Goal: Find specific page/section: Find specific page/section

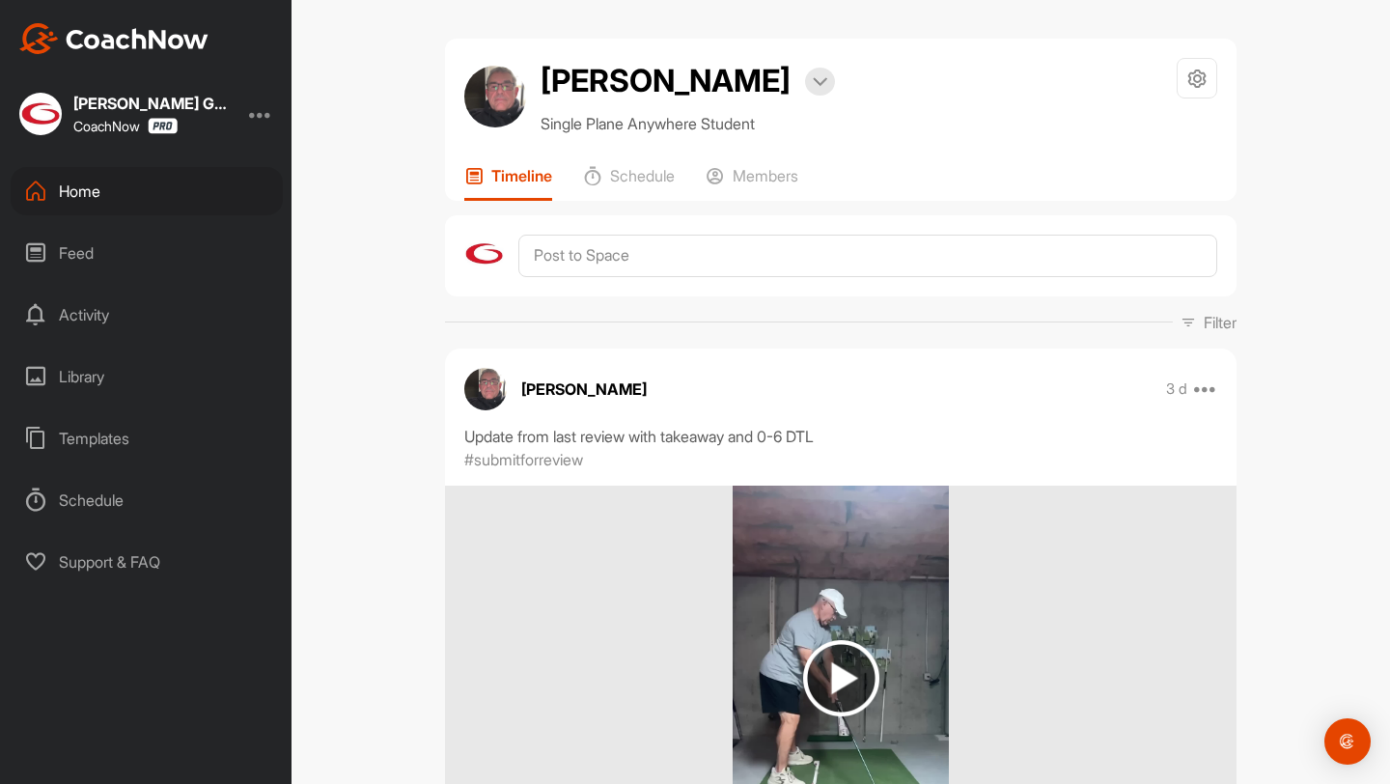
click at [210, 203] on div "Home" at bounding box center [147, 191] width 272 height 48
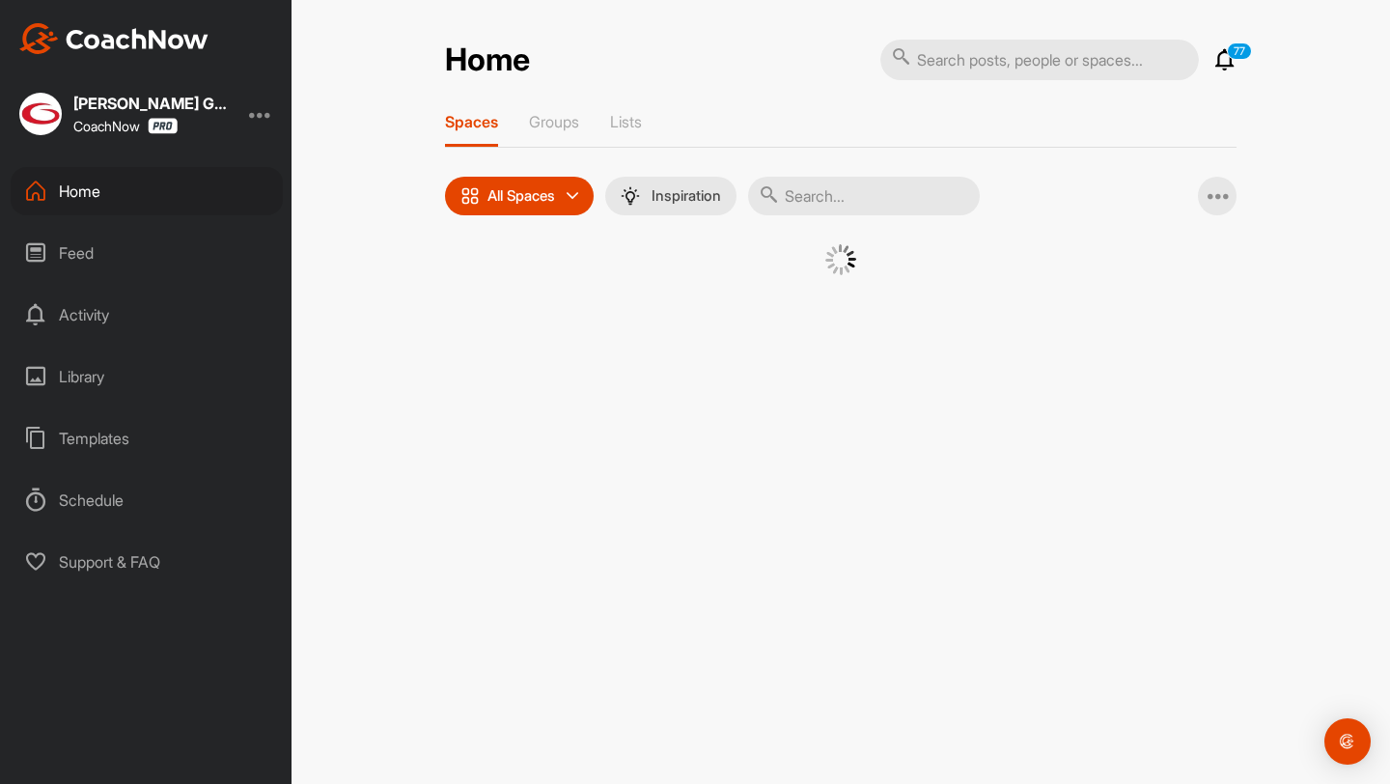
click at [856, 183] on input "text" at bounding box center [864, 196] width 232 height 39
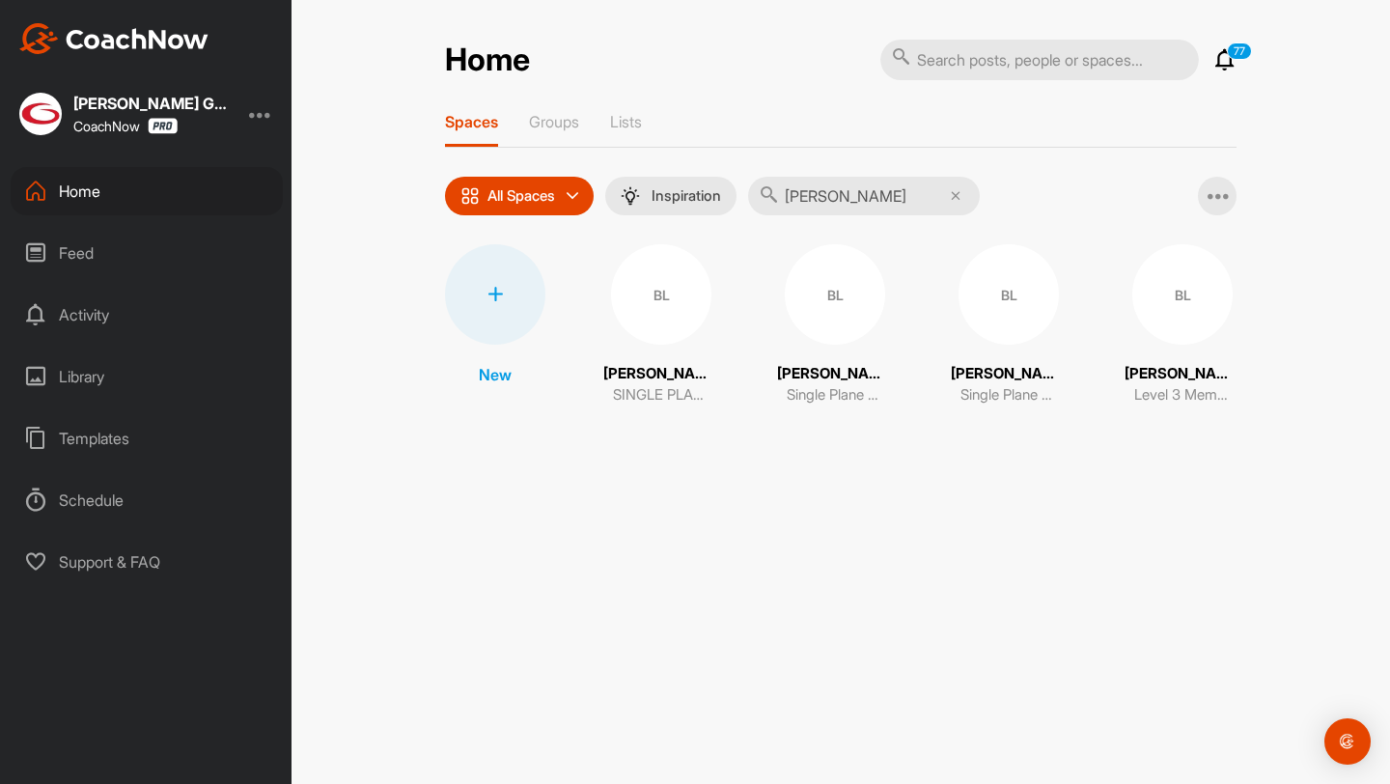
type input "[PERSON_NAME]"
click at [1180, 321] on div "BL" at bounding box center [1182, 294] width 100 height 100
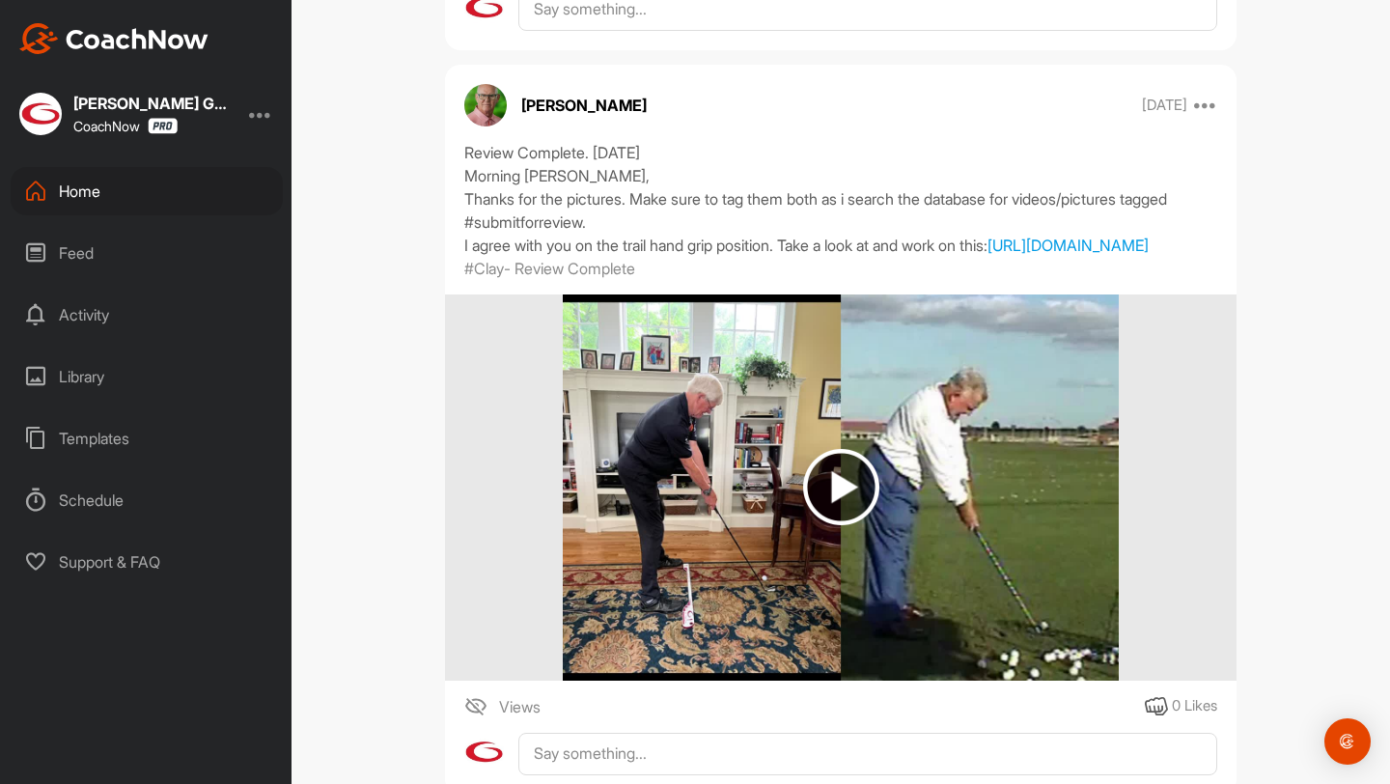
scroll to position [1500, 0]
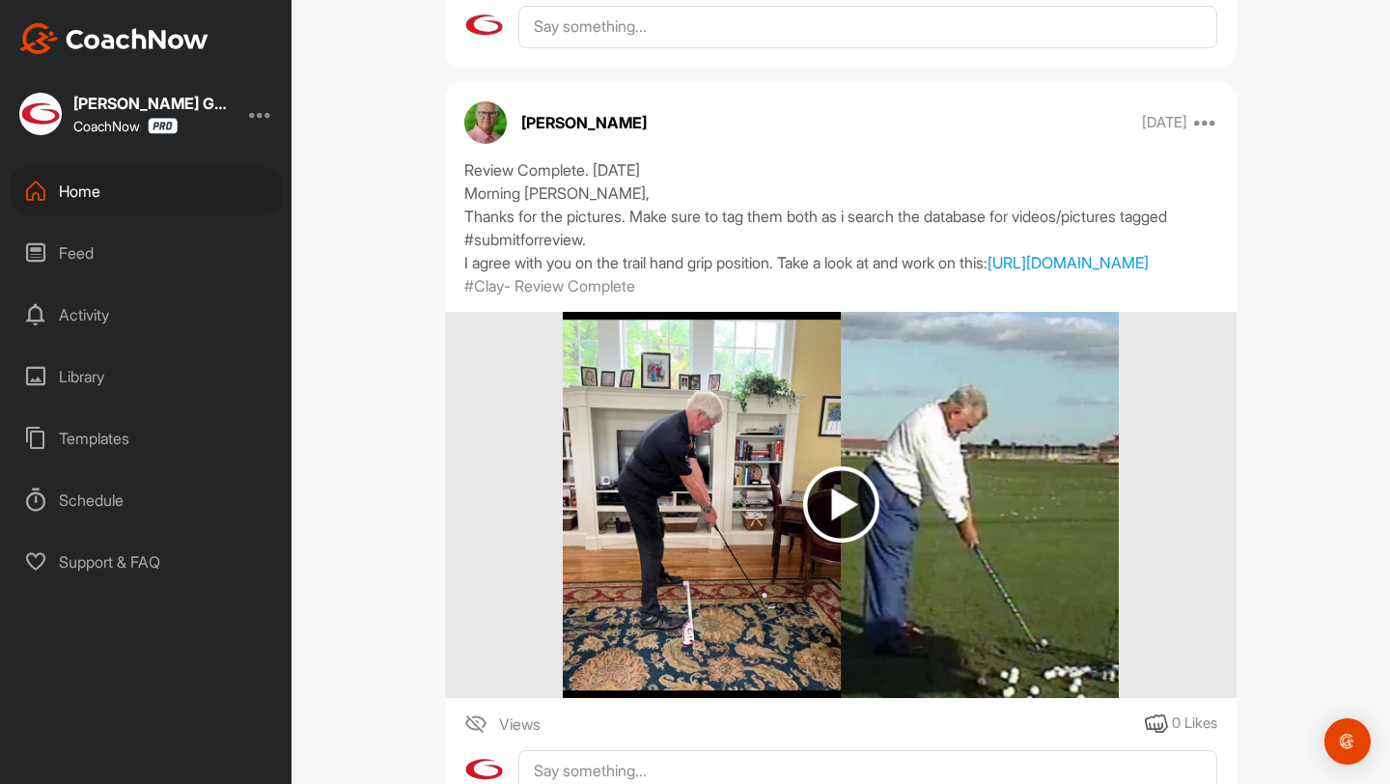
click at [806, 506] on img at bounding box center [841, 504] width 76 height 76
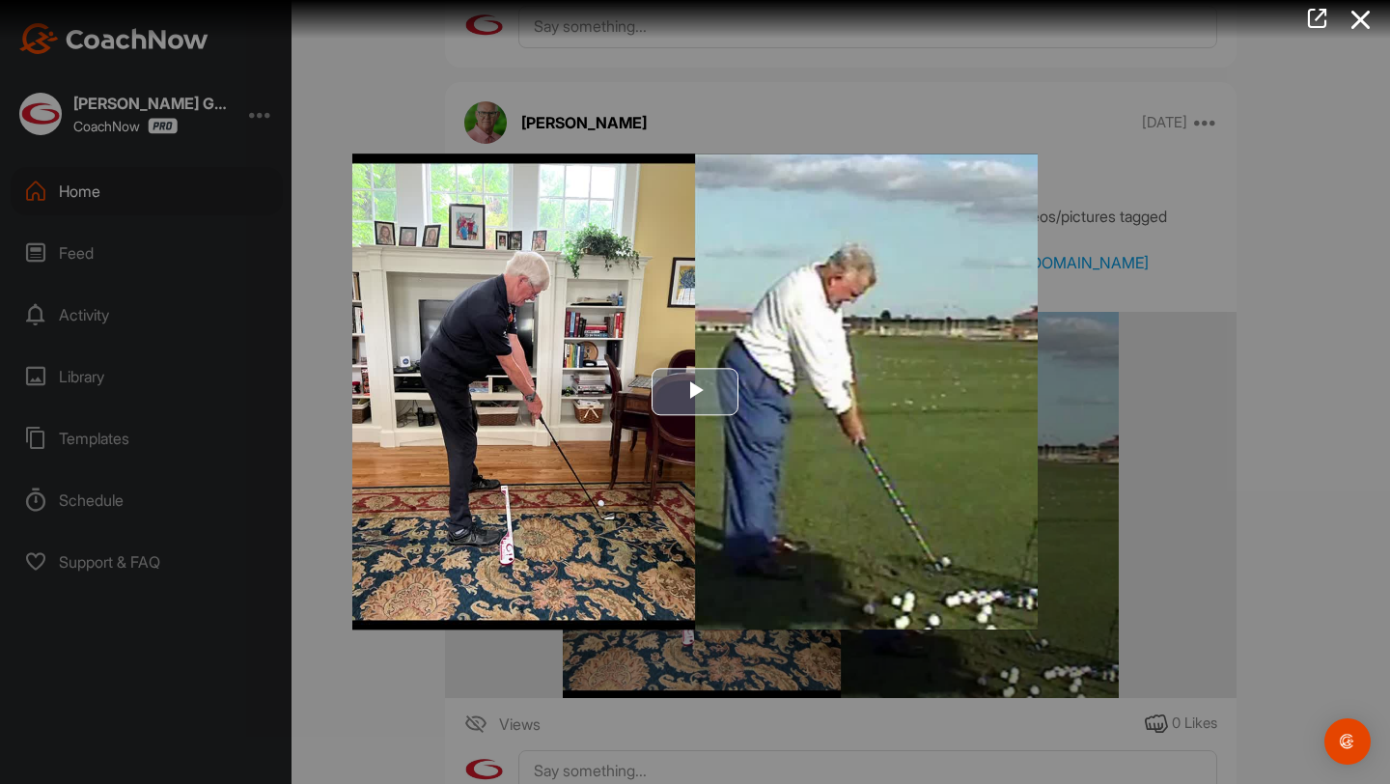
click at [713, 338] on img "Video Player" at bounding box center [694, 392] width 685 height 476
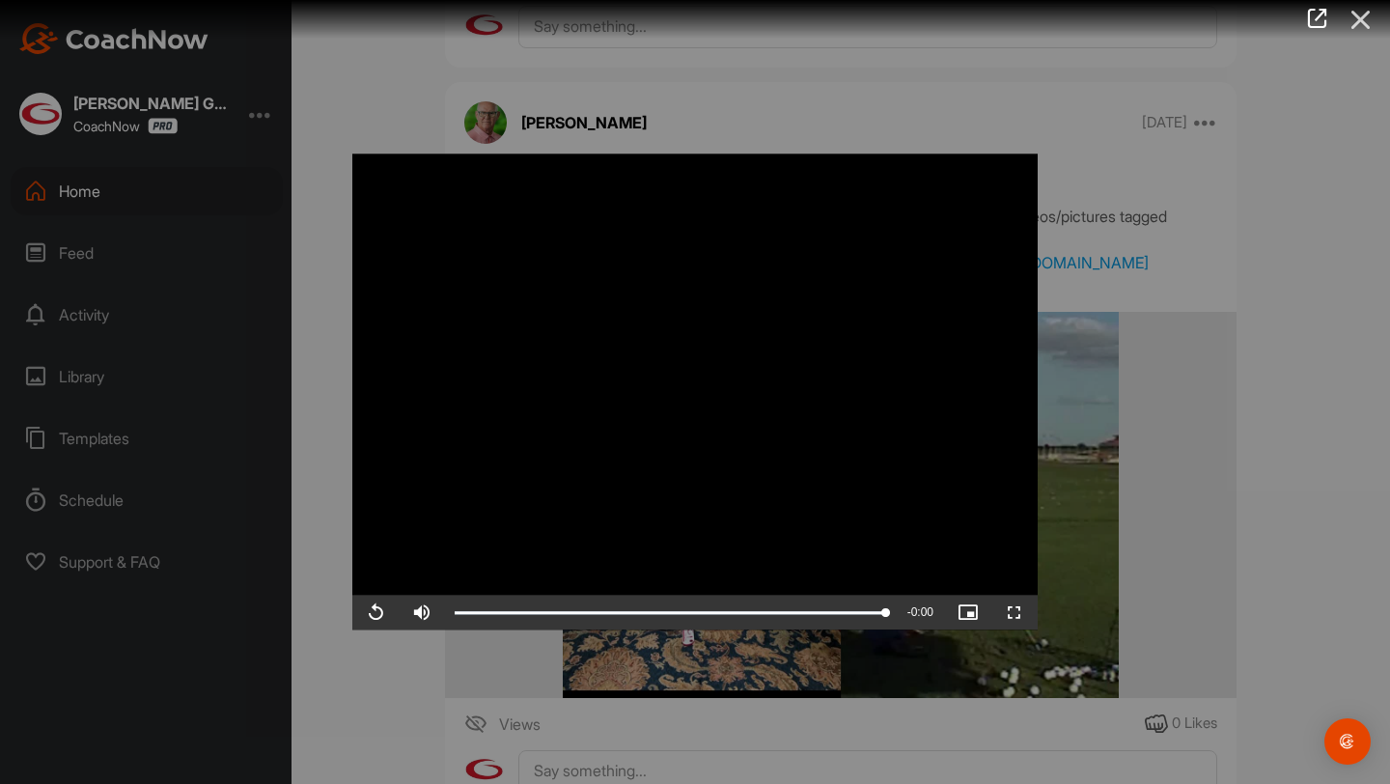
click at [1355, 36] on icon at bounding box center [1361, 20] width 44 height 36
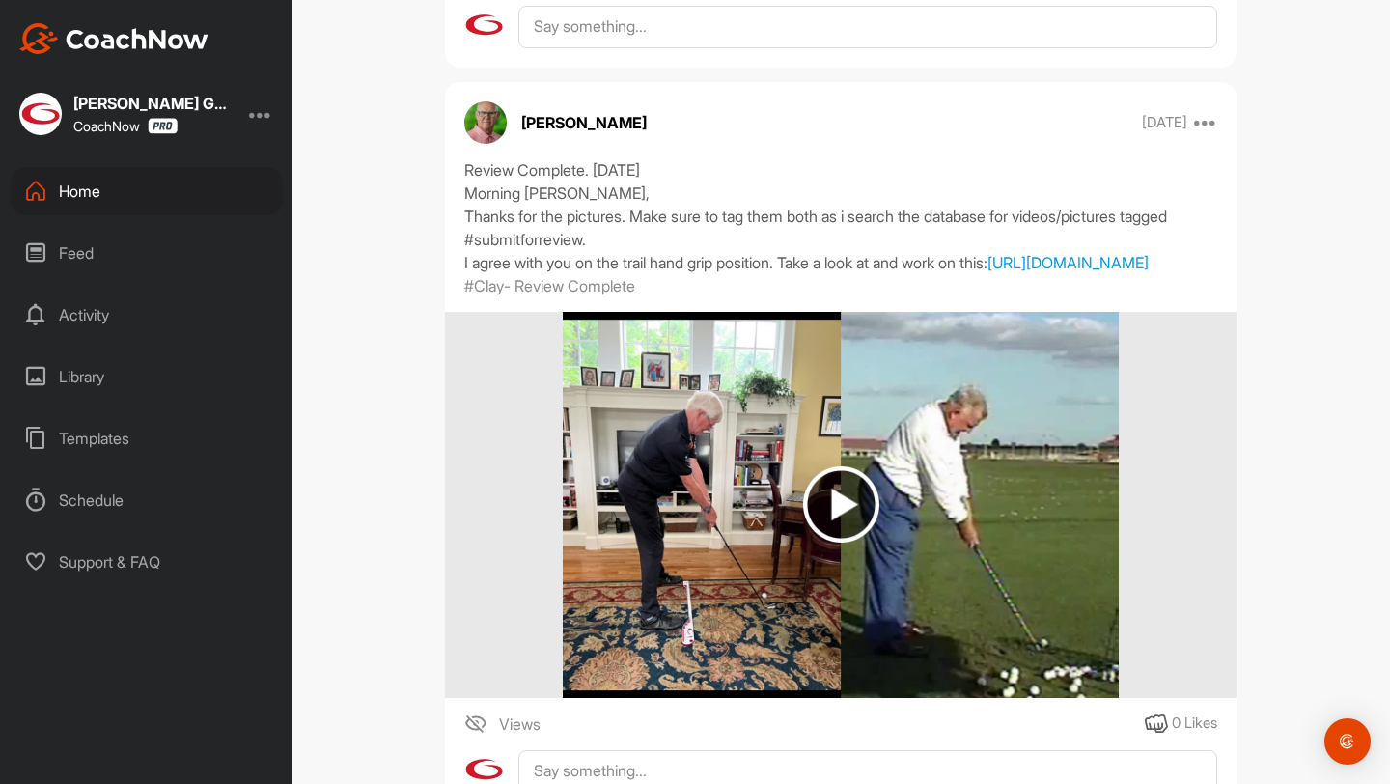
click at [933, 560] on img at bounding box center [840, 505] width 555 height 386
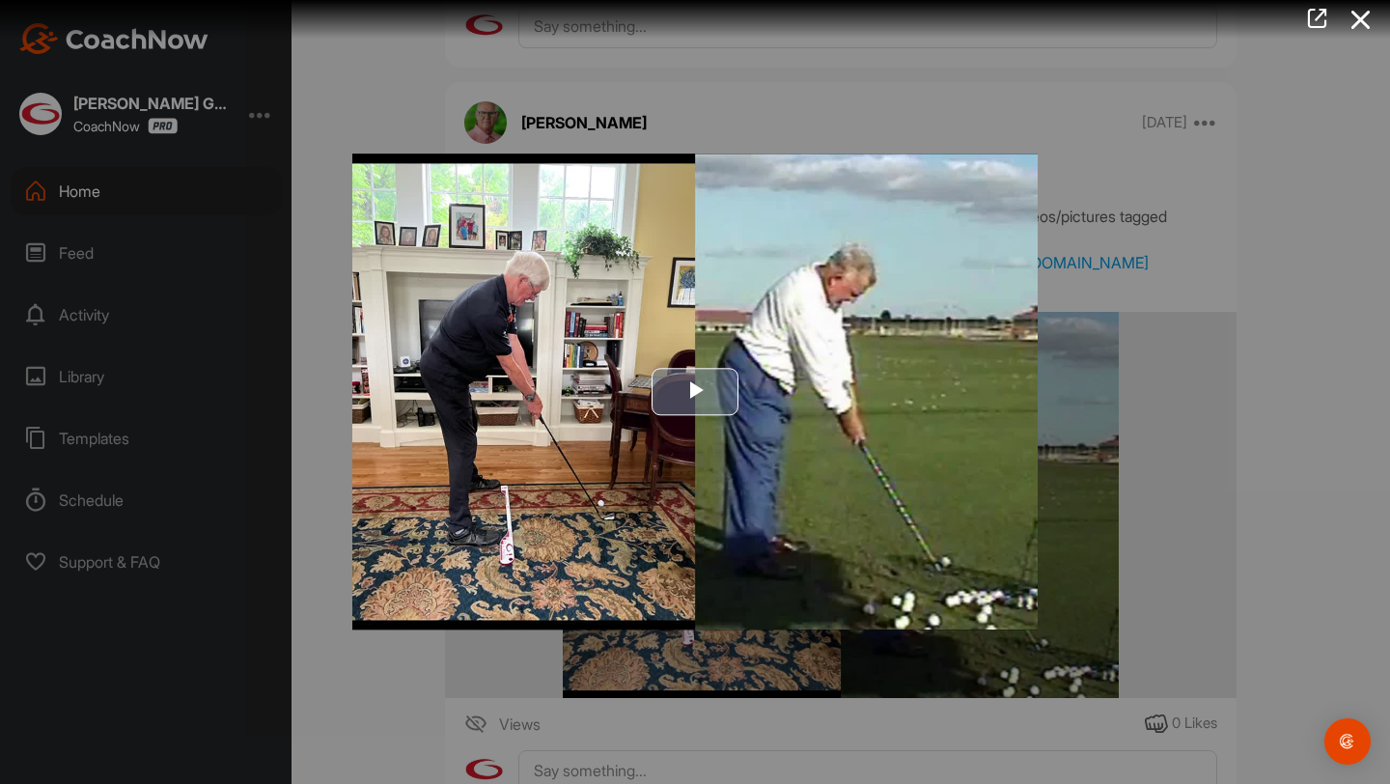
click at [792, 505] on img "Video Player" at bounding box center [694, 392] width 685 height 476
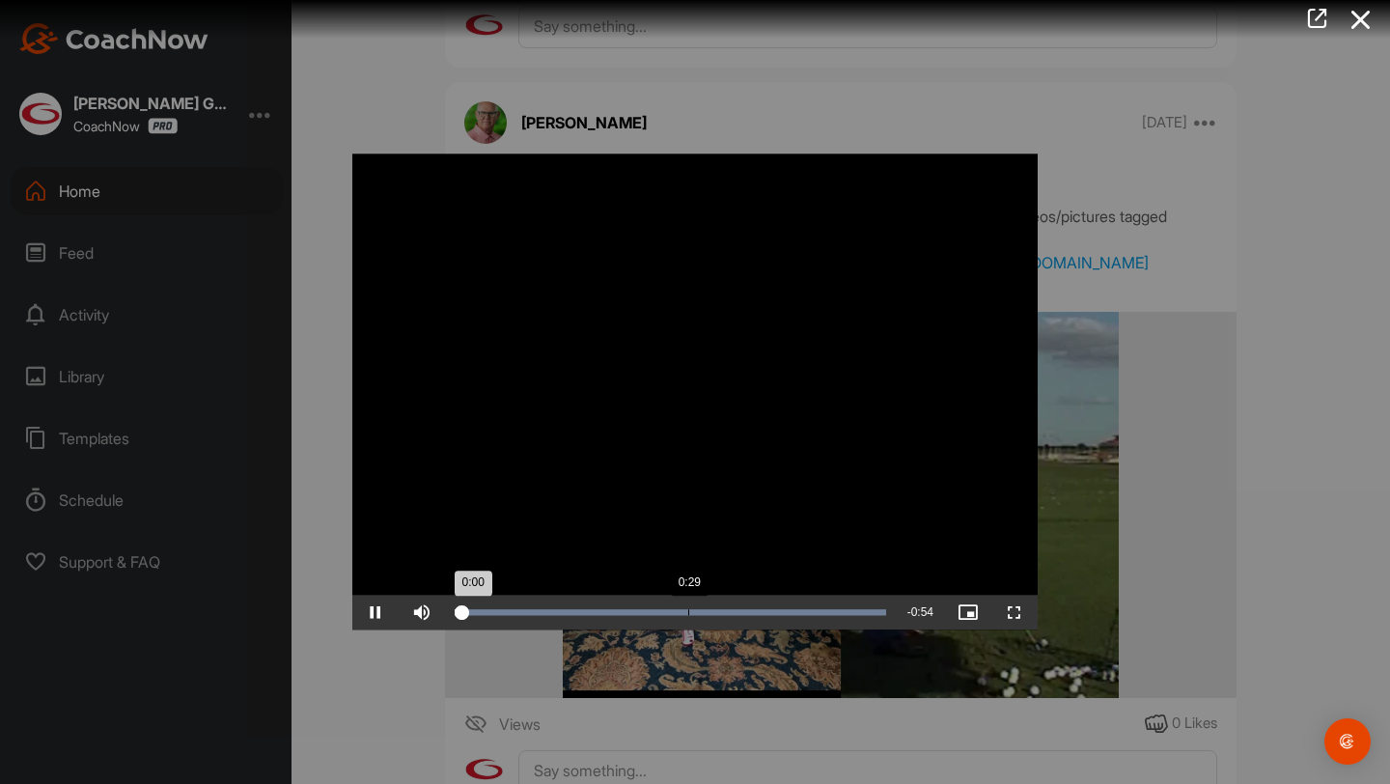
click at [688, 613] on div "Loaded : 100.00% 0:29 0:00" at bounding box center [671, 613] width 432 height 6
click at [594, 607] on div "Loaded : 100.00% 0:17 0:17" at bounding box center [670, 613] width 451 height 35
click at [1355, 23] on icon at bounding box center [1361, 20] width 44 height 36
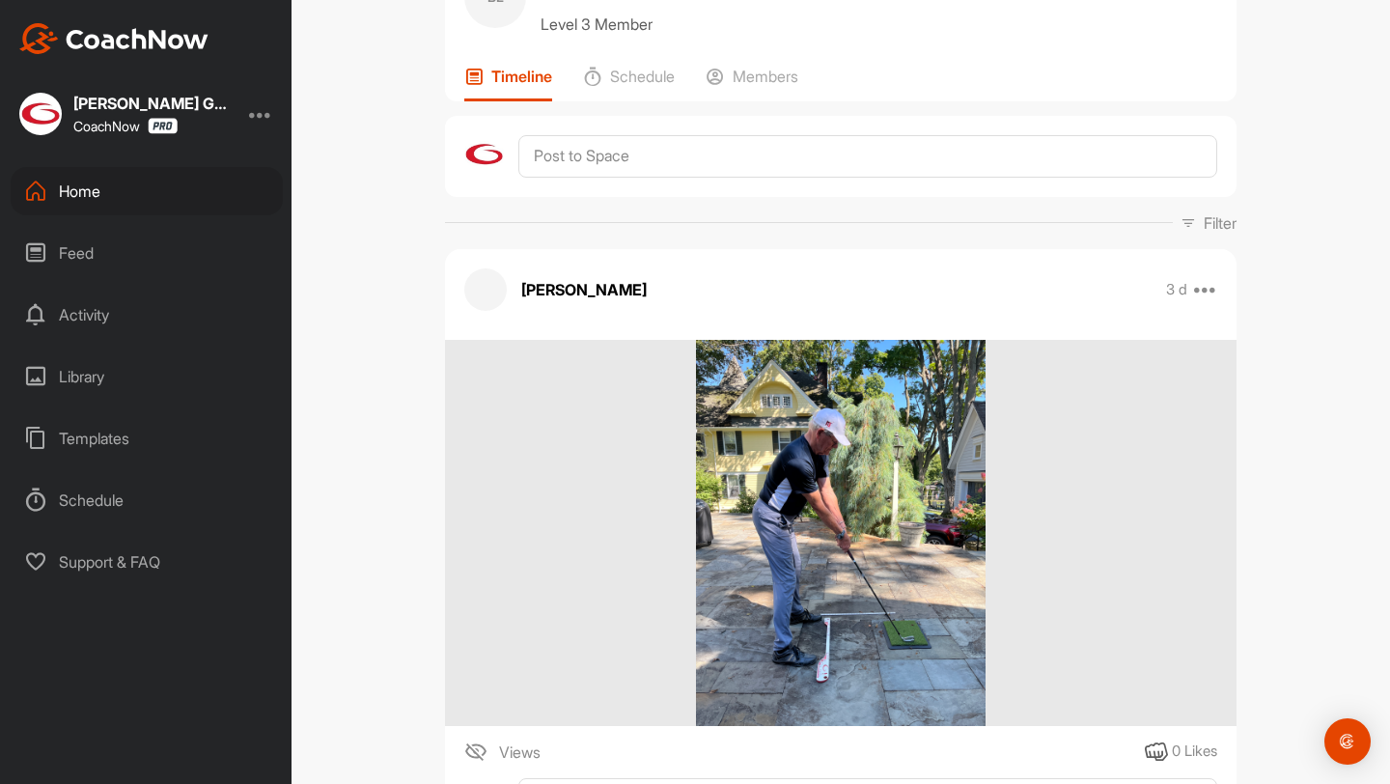
scroll to position [98, 0]
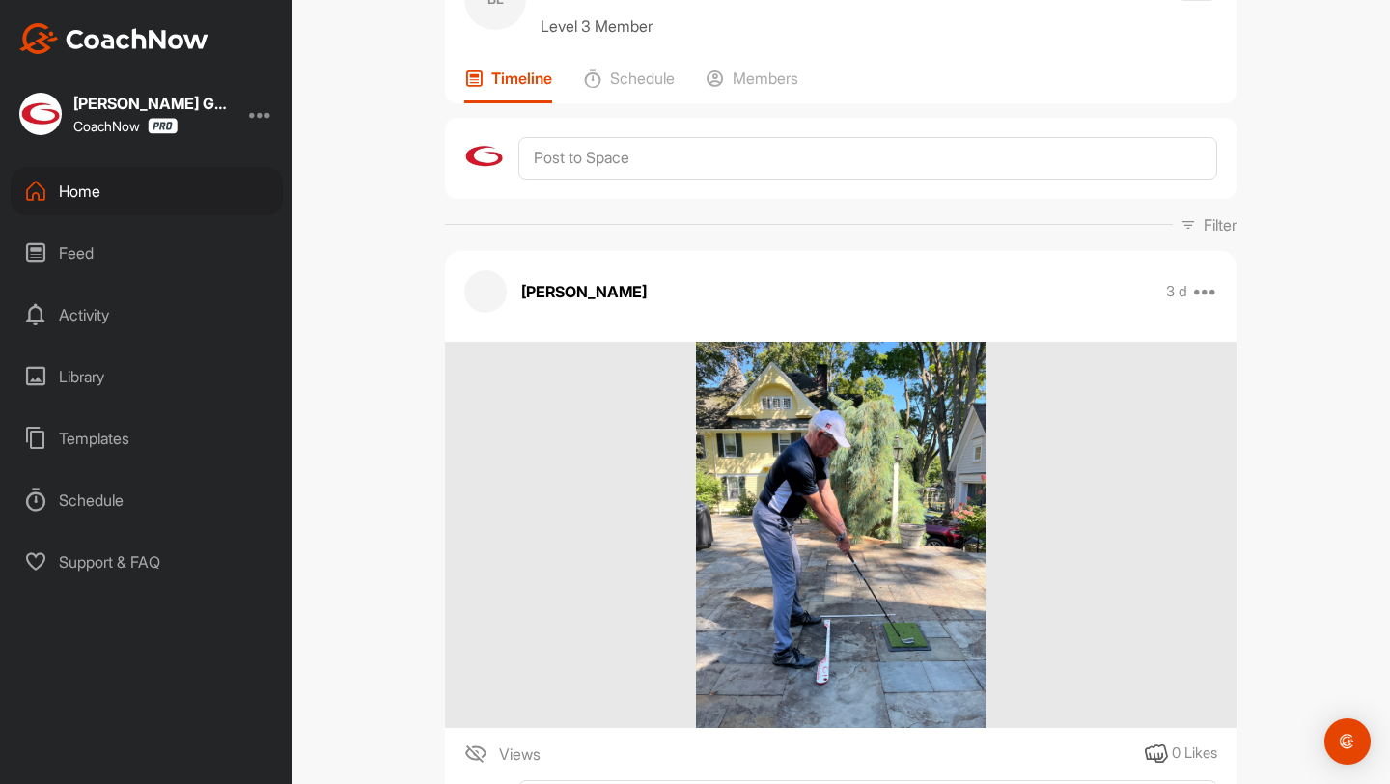
click at [172, 203] on div "Home" at bounding box center [147, 191] width 272 height 48
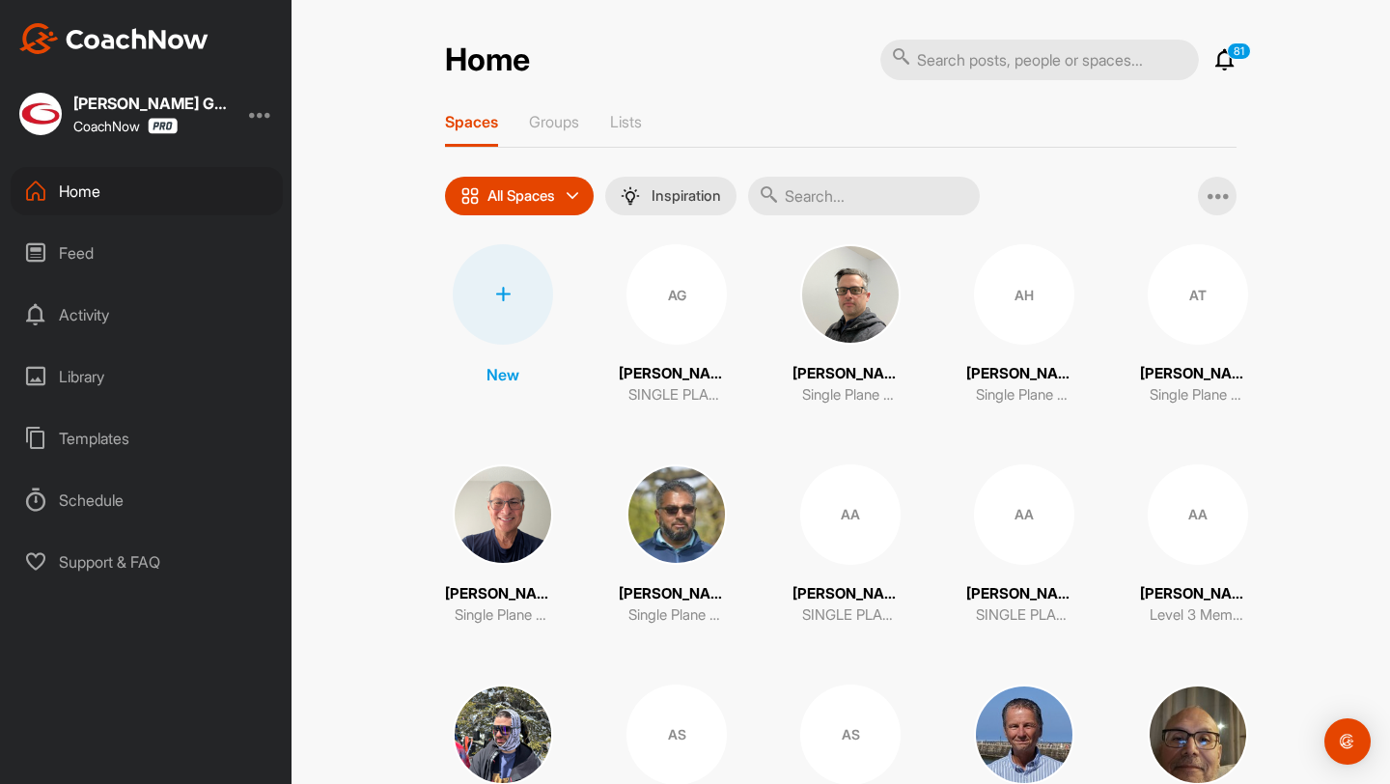
click at [851, 211] on input "text" at bounding box center [864, 196] width 232 height 39
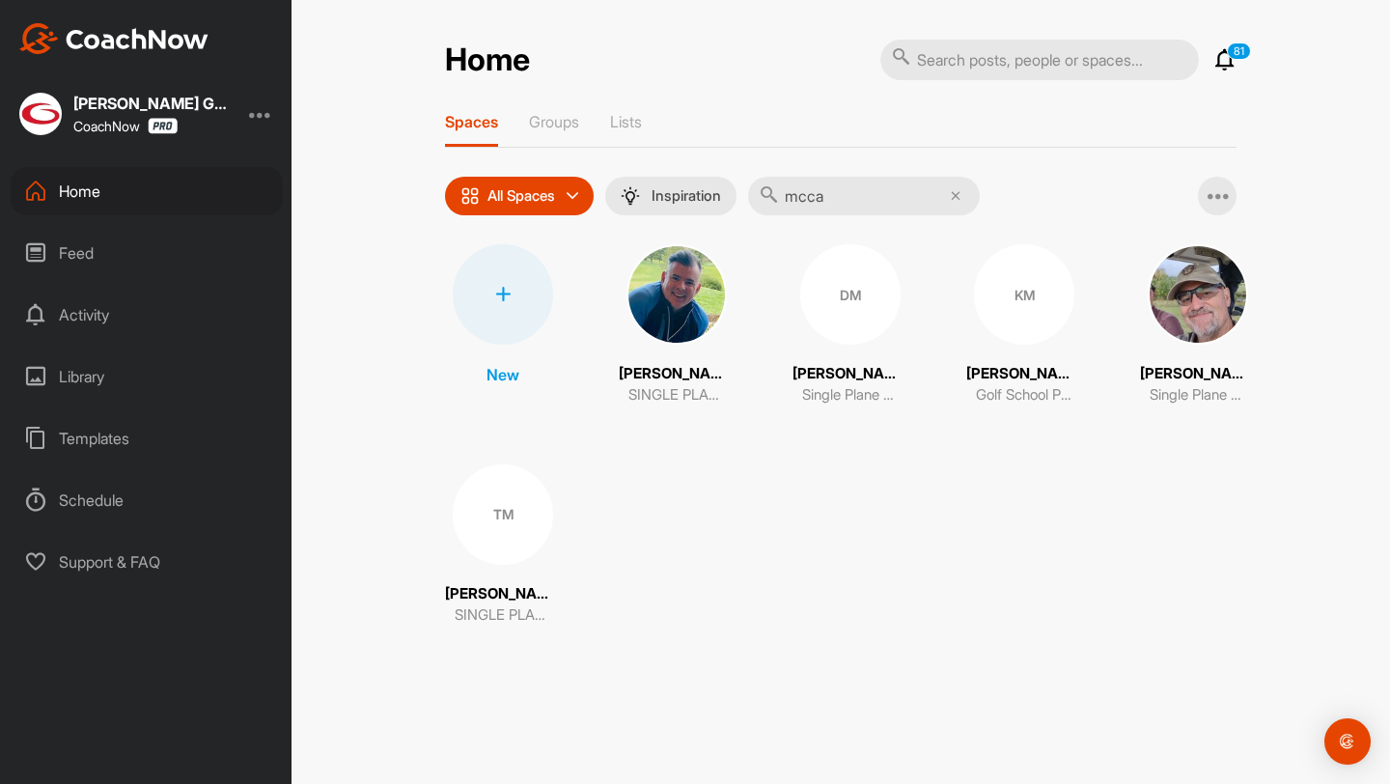
type input "mcca"
click at [847, 333] on div "DM" at bounding box center [850, 294] width 100 height 100
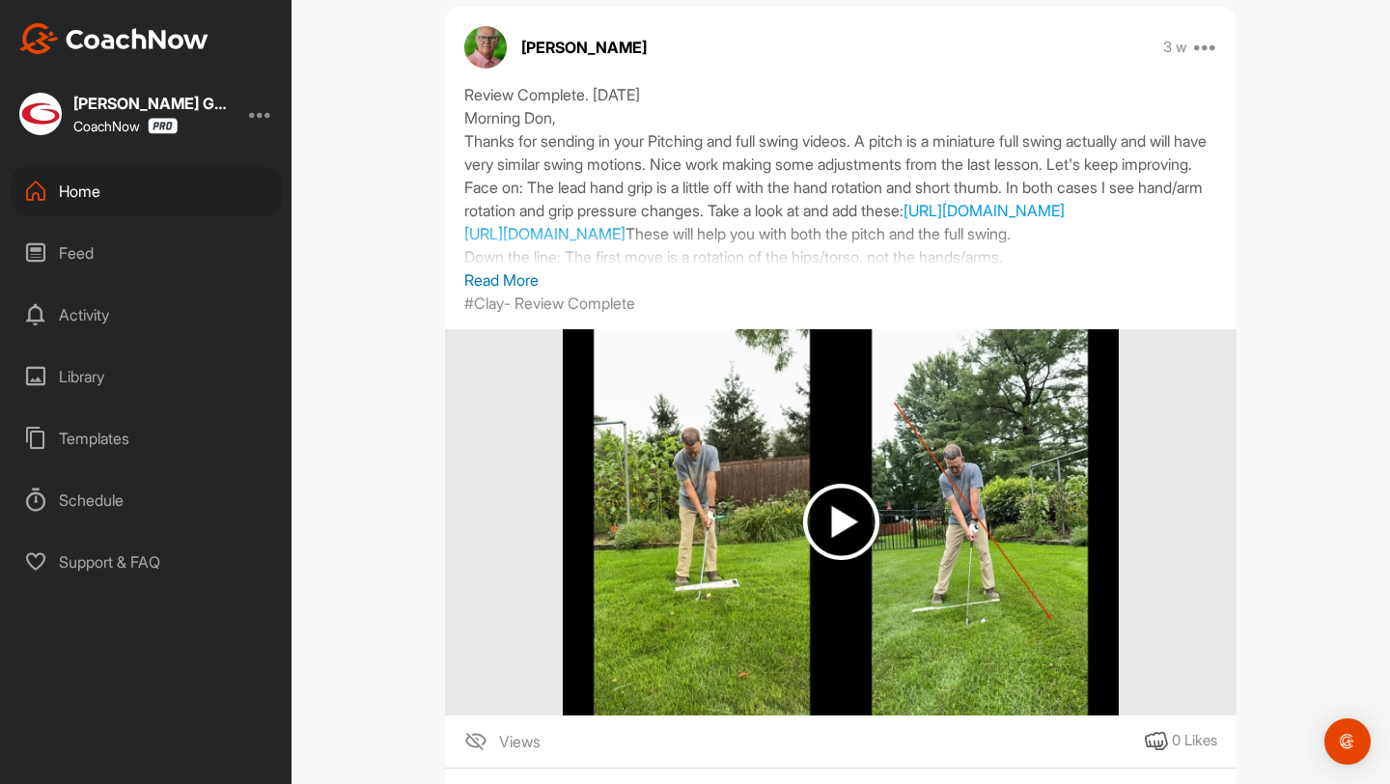
scroll to position [1660, 0]
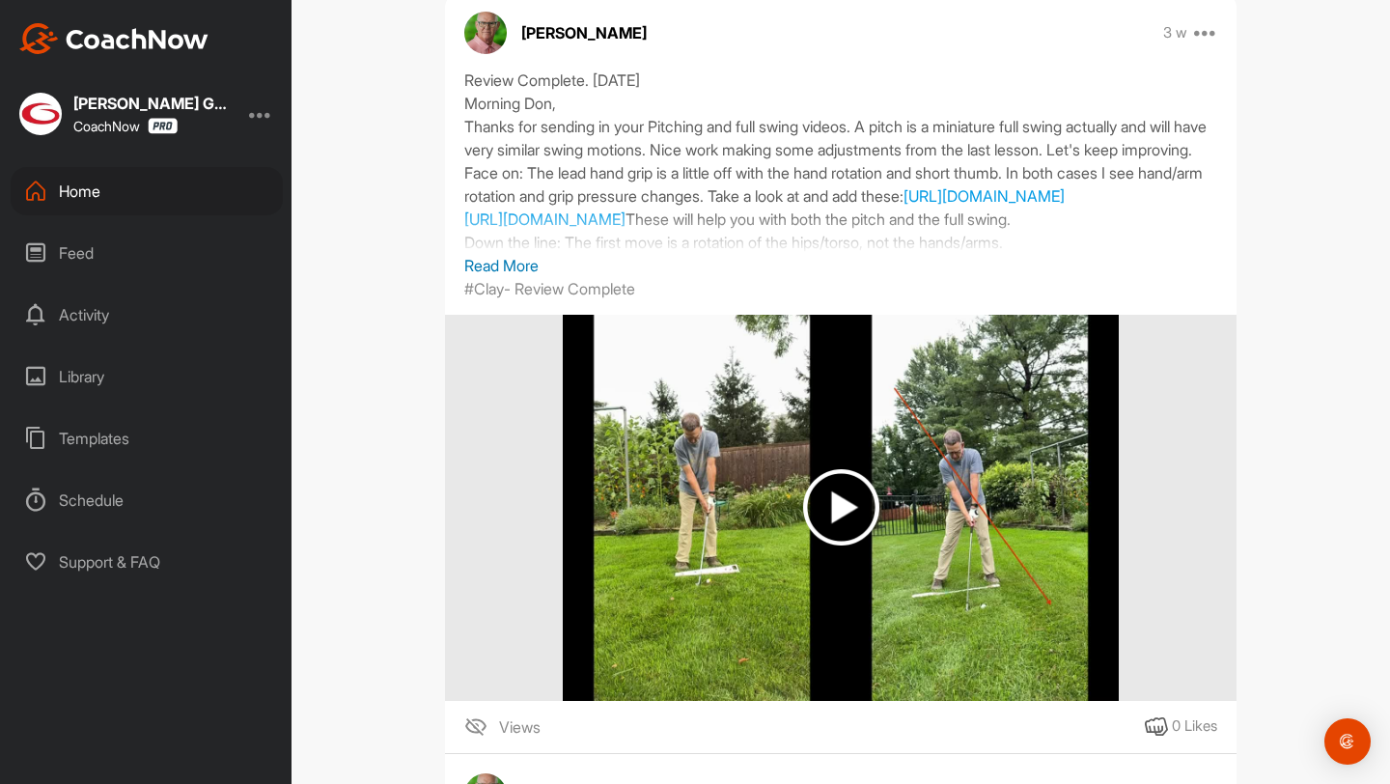
click at [497, 274] on p "Read More" at bounding box center [840, 265] width 753 height 23
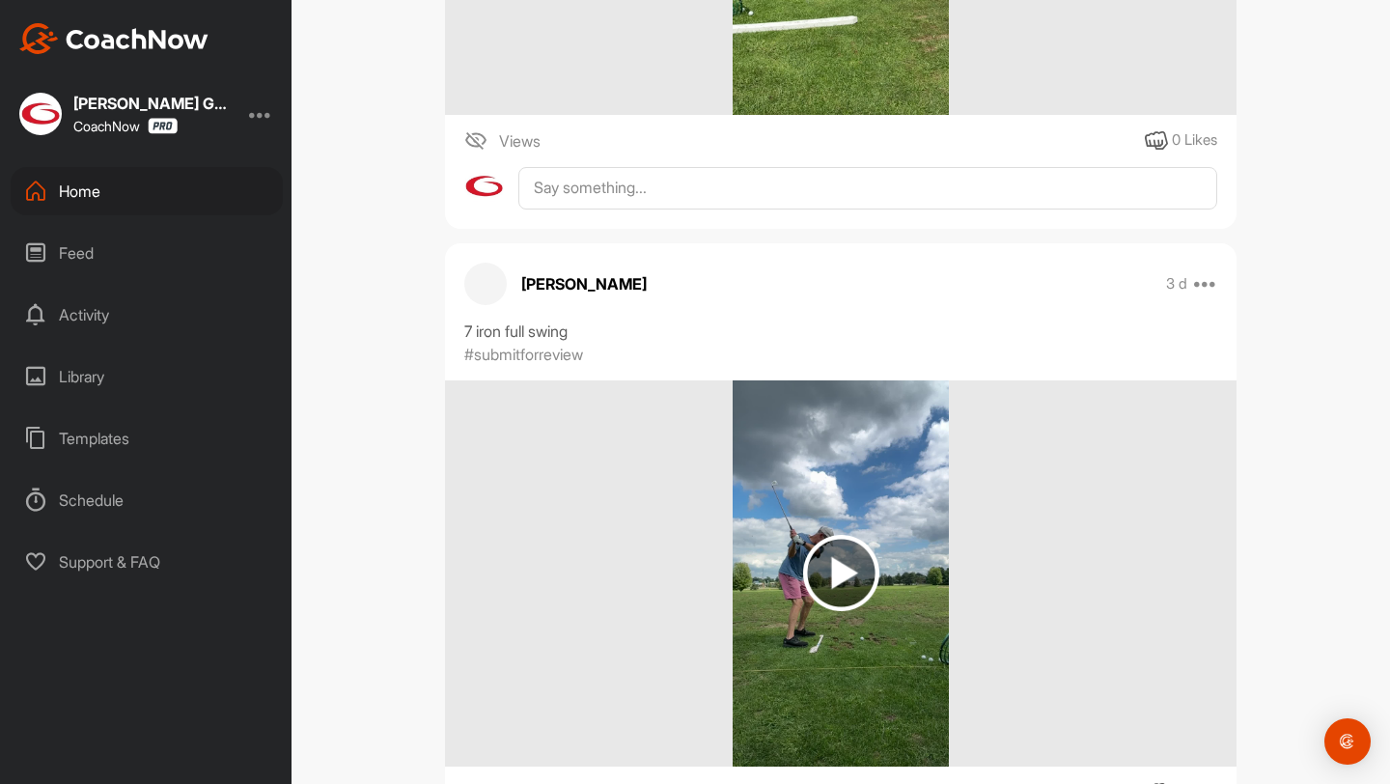
scroll to position [751, 0]
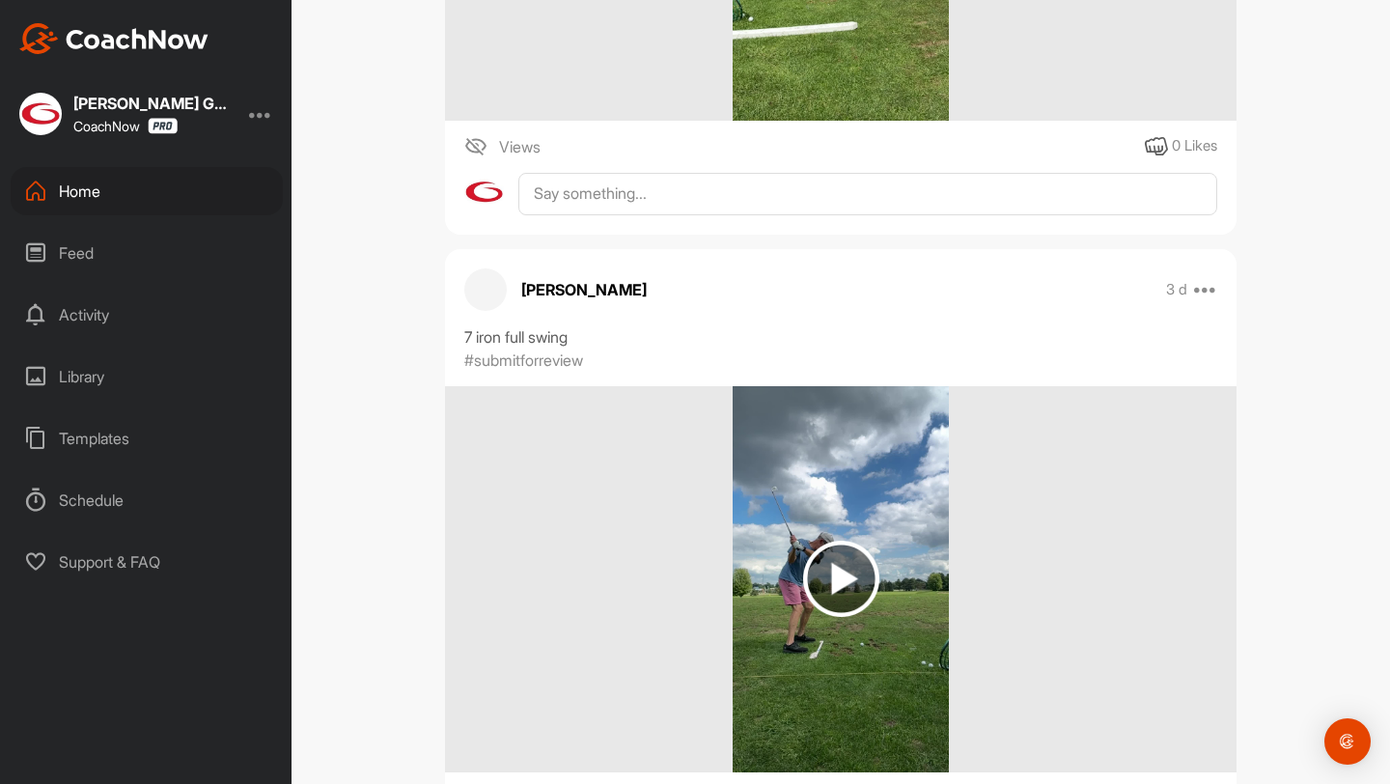
click at [186, 175] on div "Home" at bounding box center [147, 191] width 272 height 48
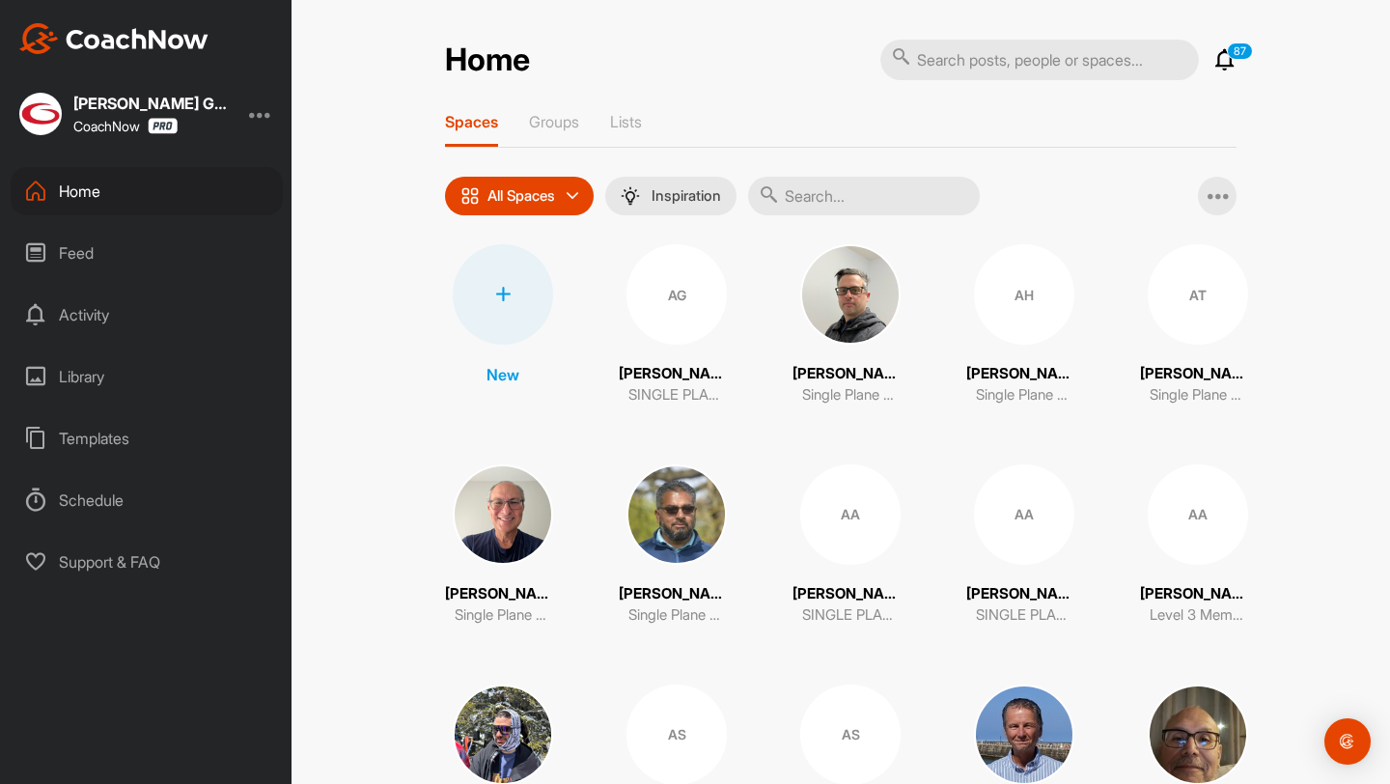
click at [852, 210] on input "text" at bounding box center [864, 196] width 232 height 39
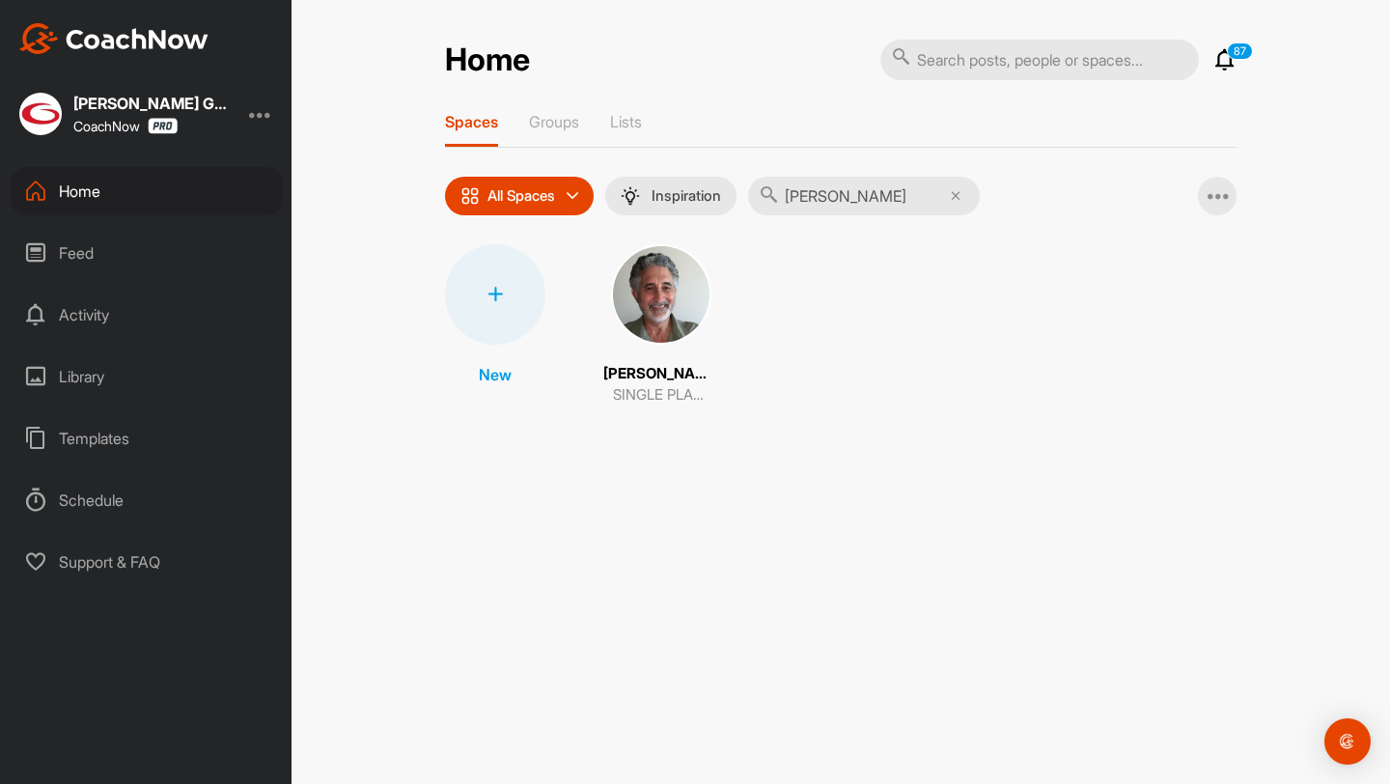
type input "[PERSON_NAME]"
click at [629, 305] on img at bounding box center [661, 294] width 100 height 100
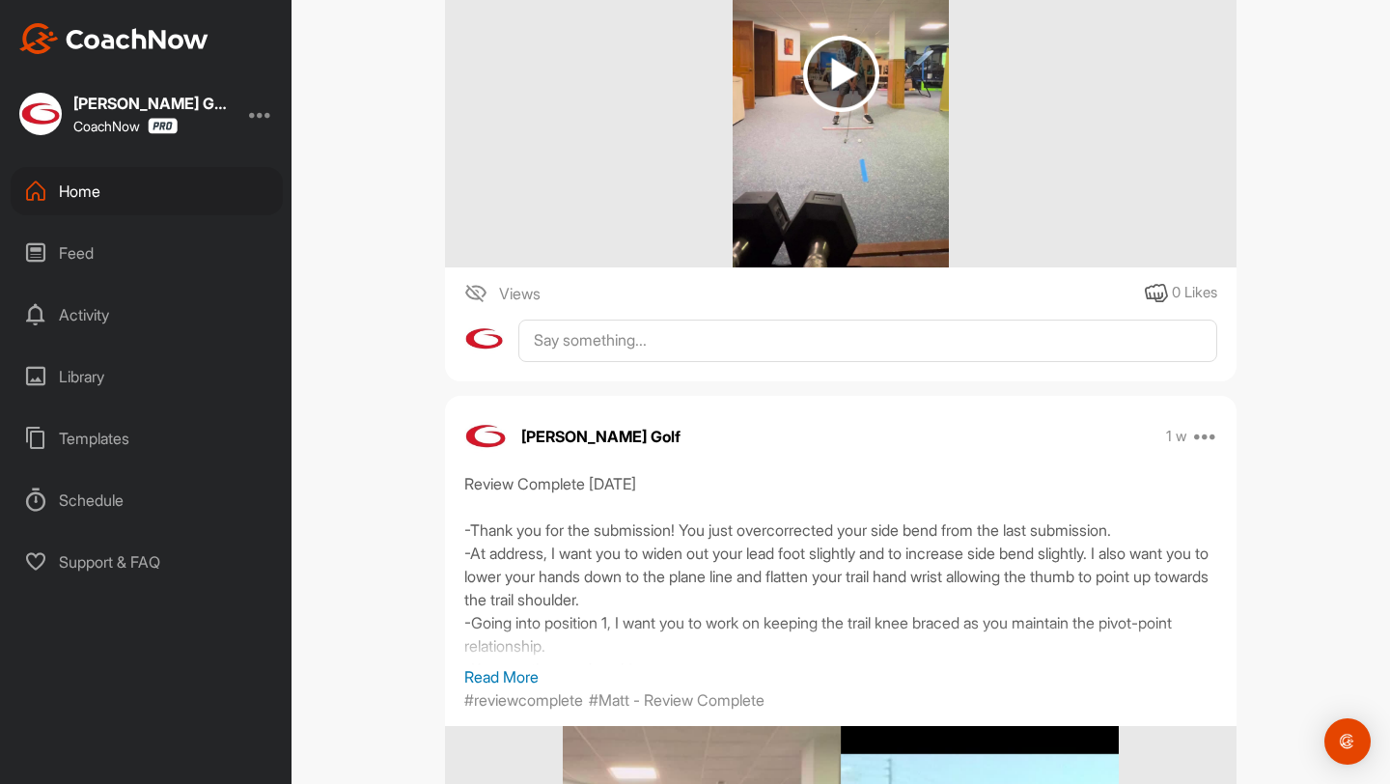
scroll to position [1271, 0]
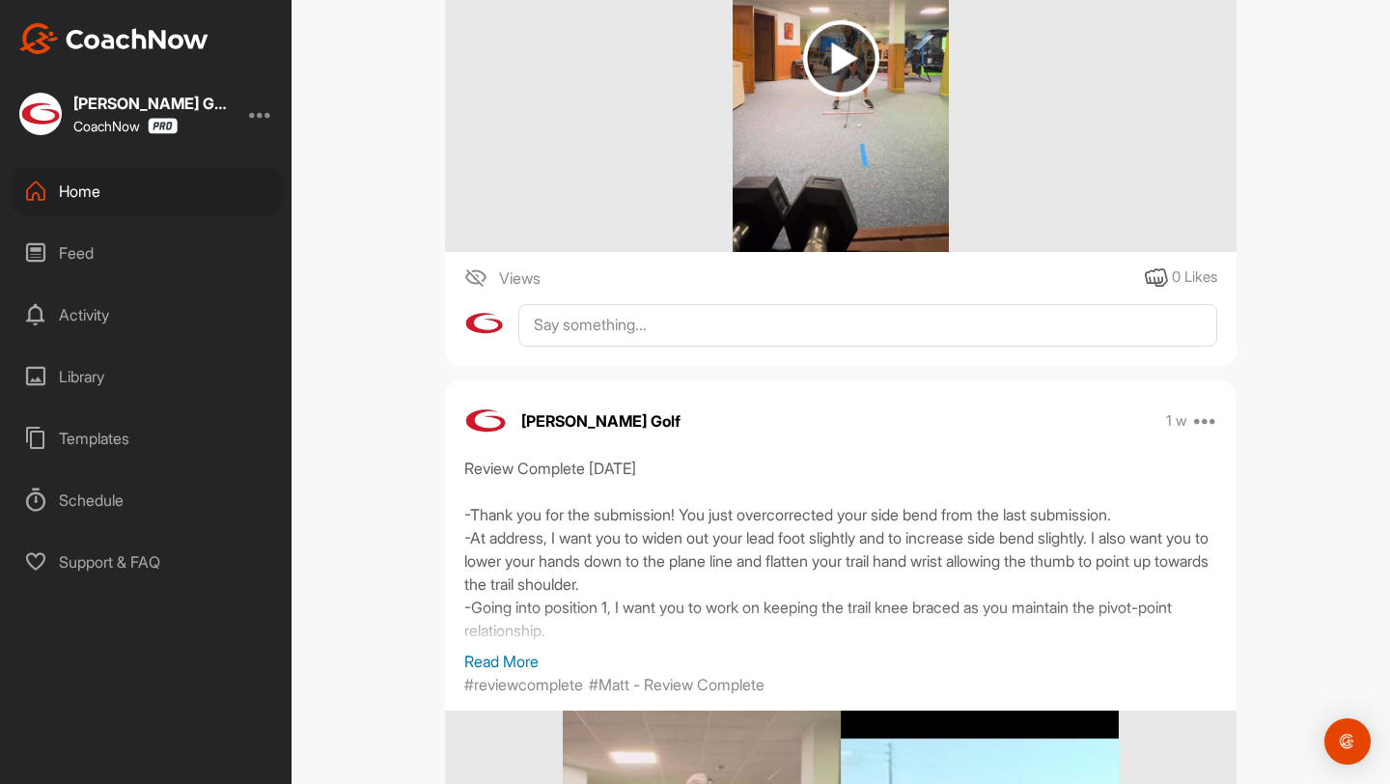
click at [518, 653] on p "Read More" at bounding box center [840, 661] width 753 height 23
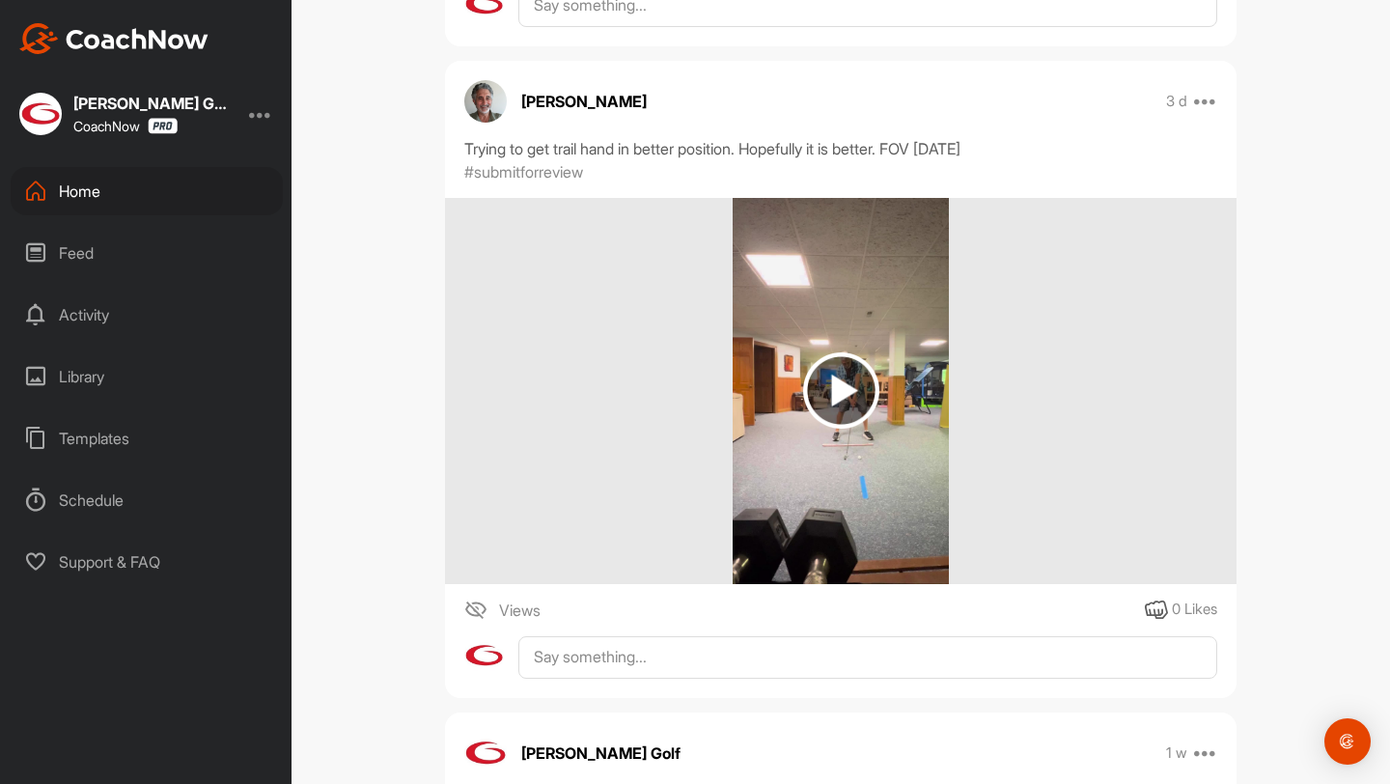
scroll to position [936, 0]
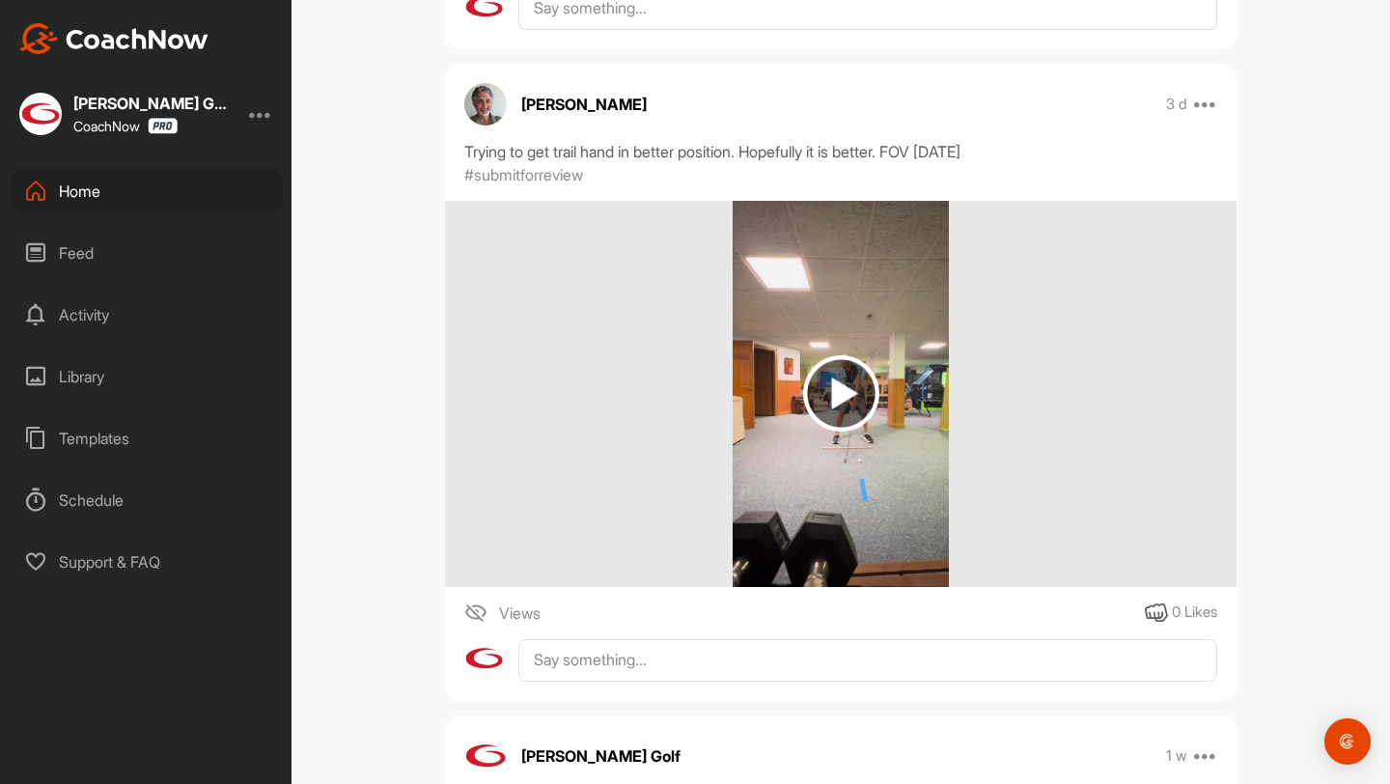
click at [773, 330] on img at bounding box center [841, 394] width 217 height 386
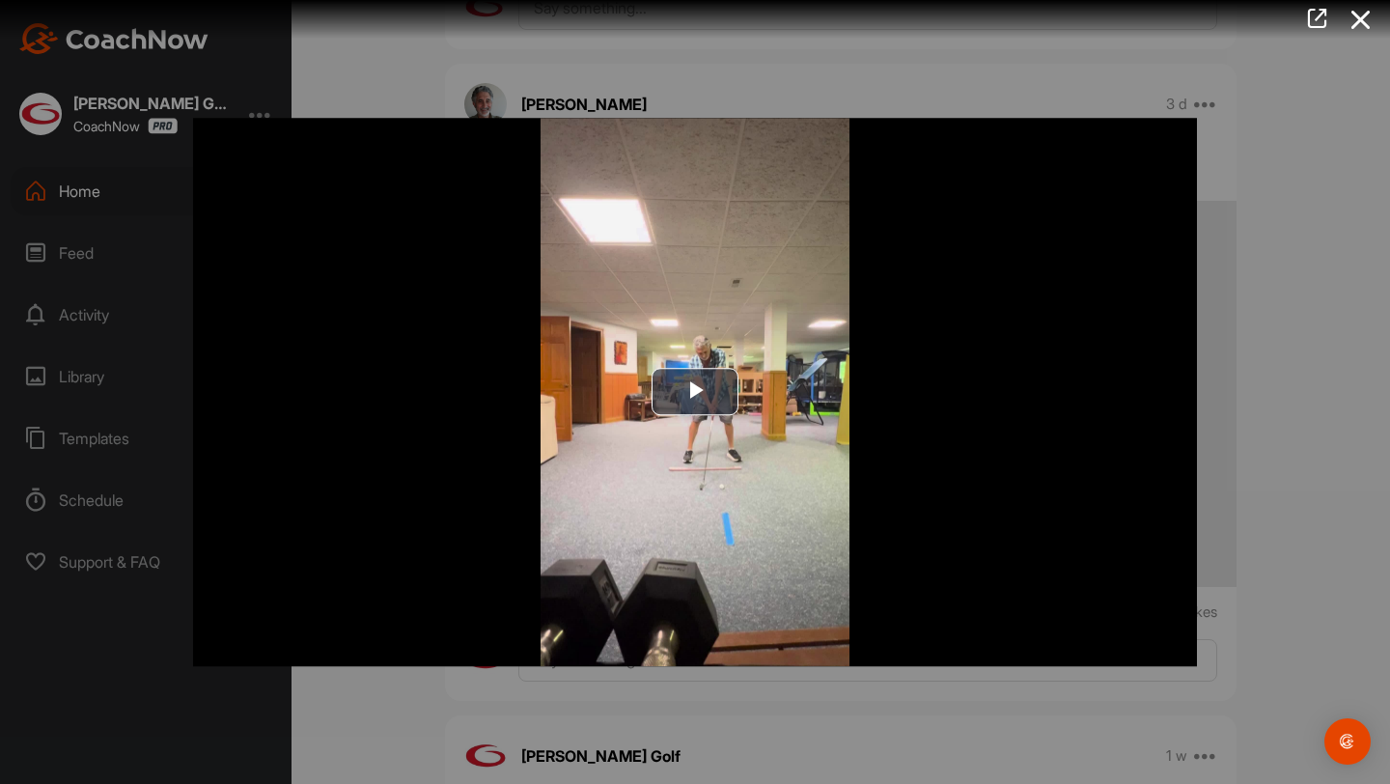
click at [773, 330] on img "Video Player" at bounding box center [695, 392] width 1004 height 548
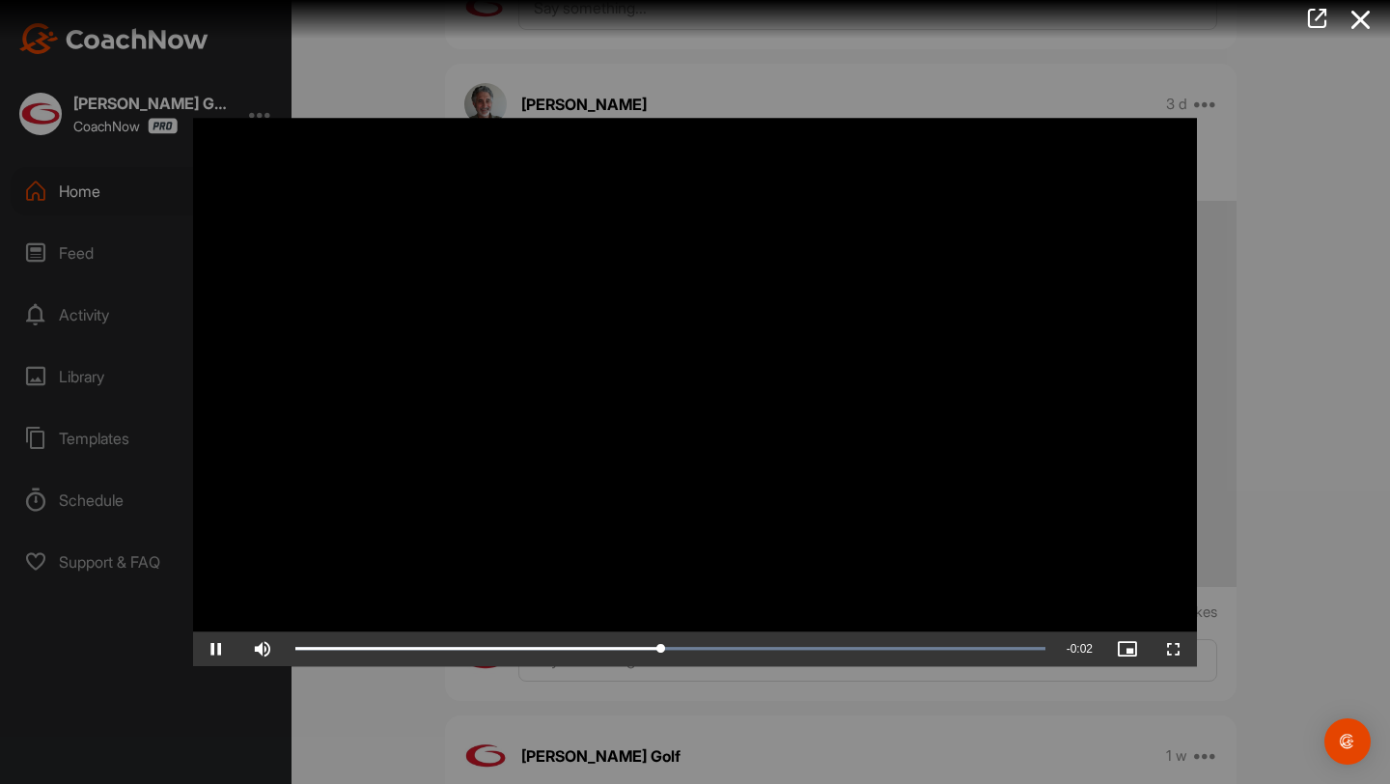
click at [756, 364] on video "Video Player" at bounding box center [695, 392] width 1004 height 548
click at [1365, 18] on icon at bounding box center [1361, 20] width 44 height 36
